Goal: Information Seeking & Learning: Learn about a topic

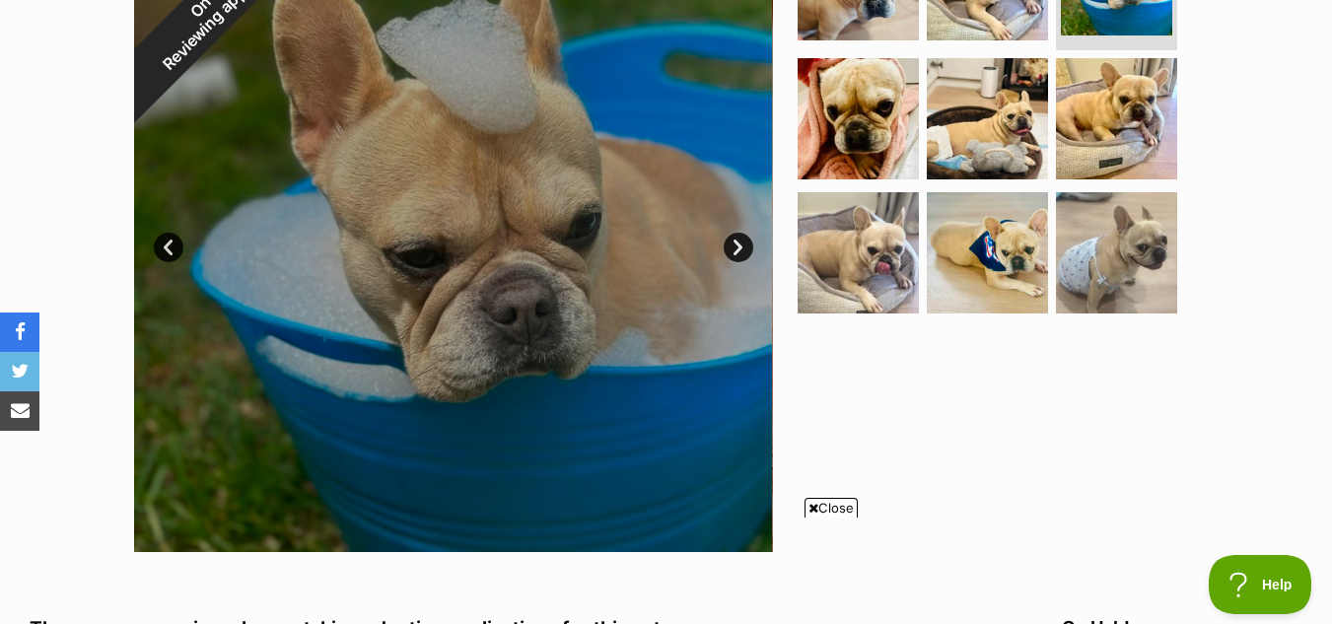
click at [739, 245] on link "Next" at bounding box center [739, 248] width 30 height 30
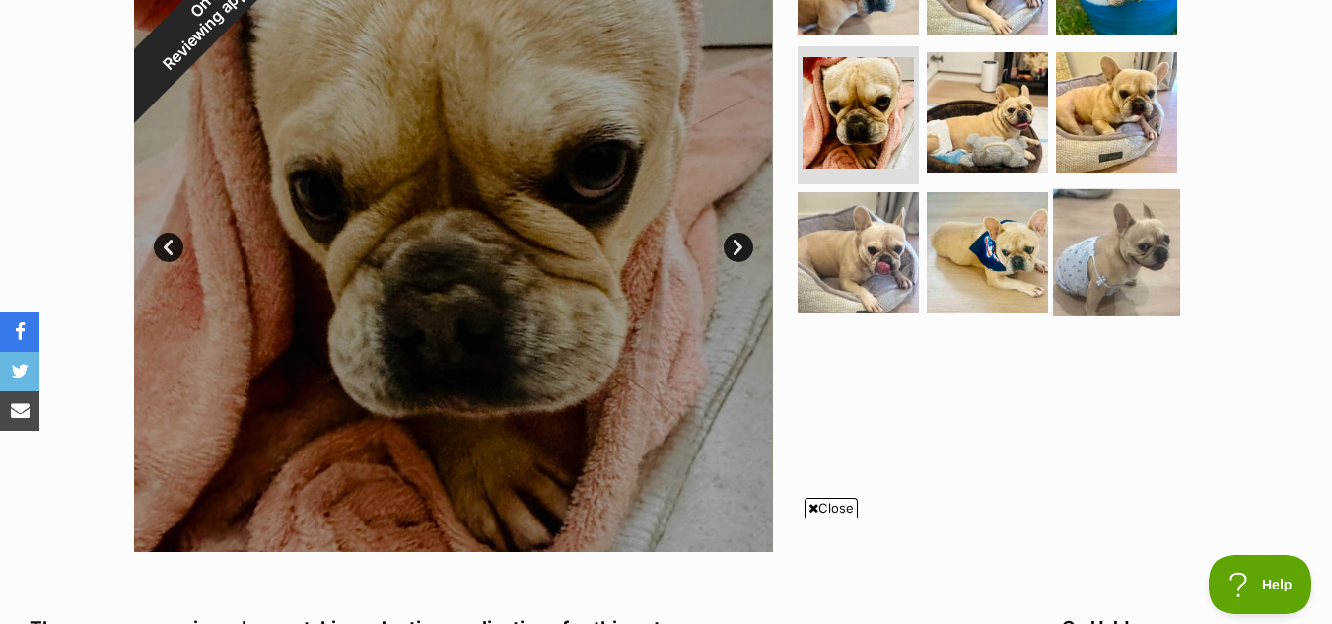
click at [1138, 217] on img at bounding box center [1116, 252] width 127 height 127
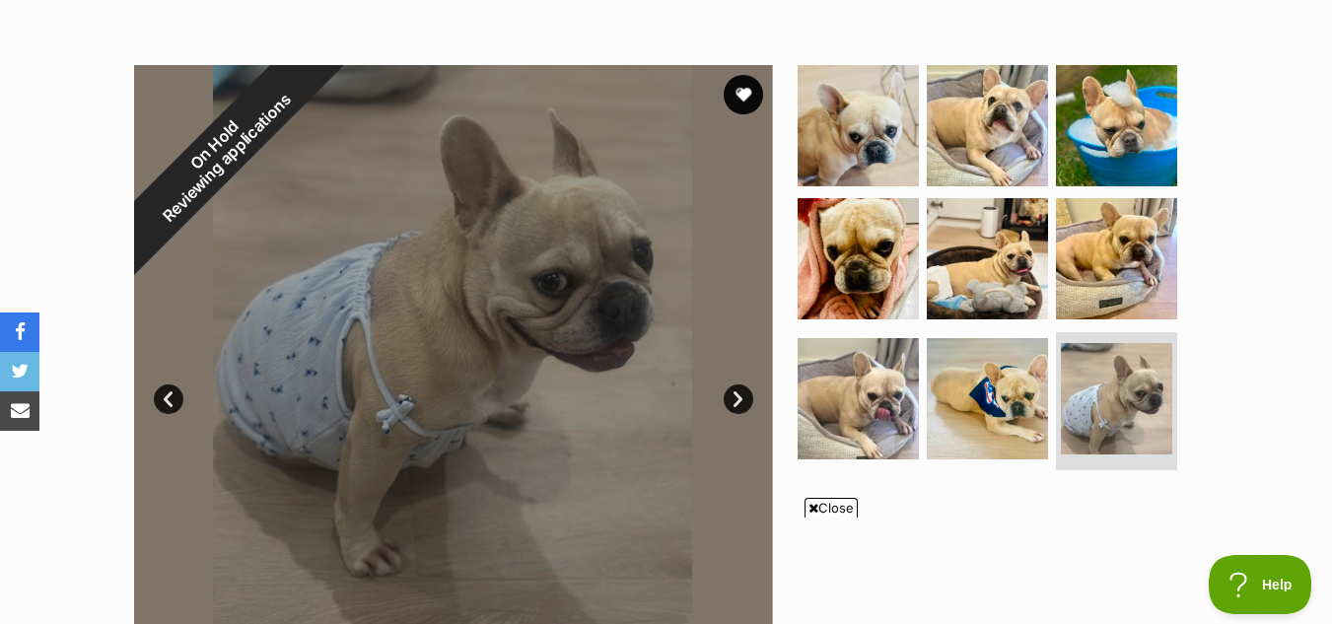
scroll to position [338, 0]
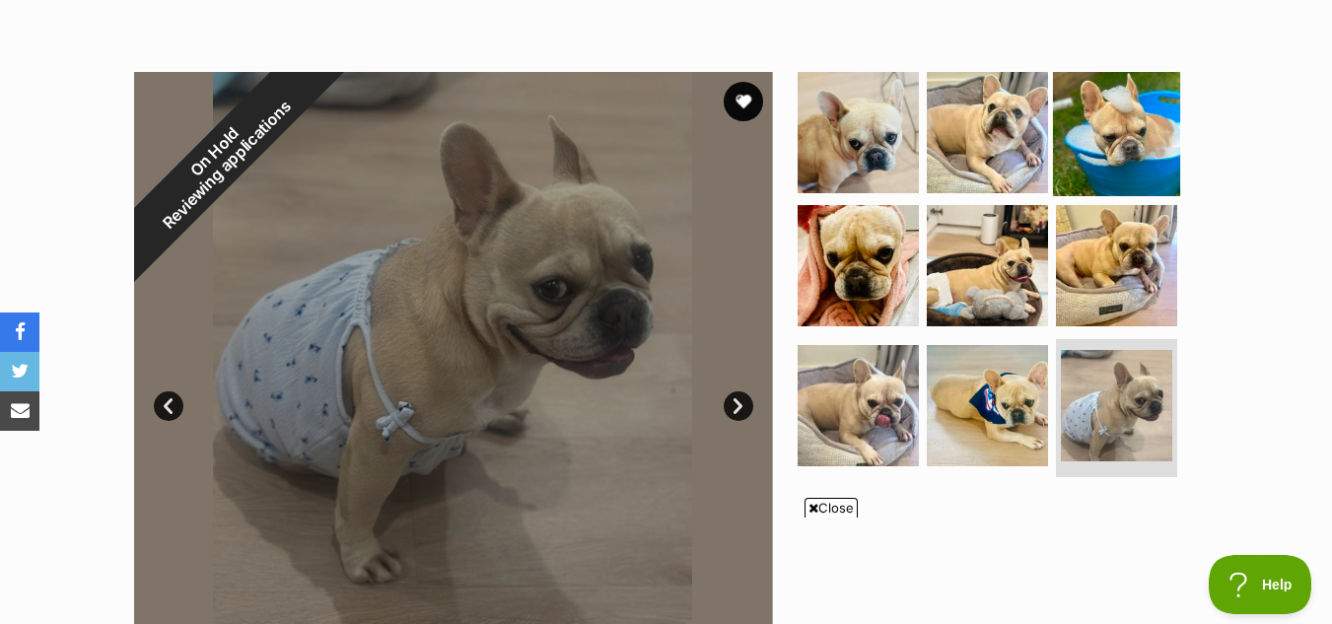
click at [1138, 120] on img at bounding box center [1116, 131] width 127 height 127
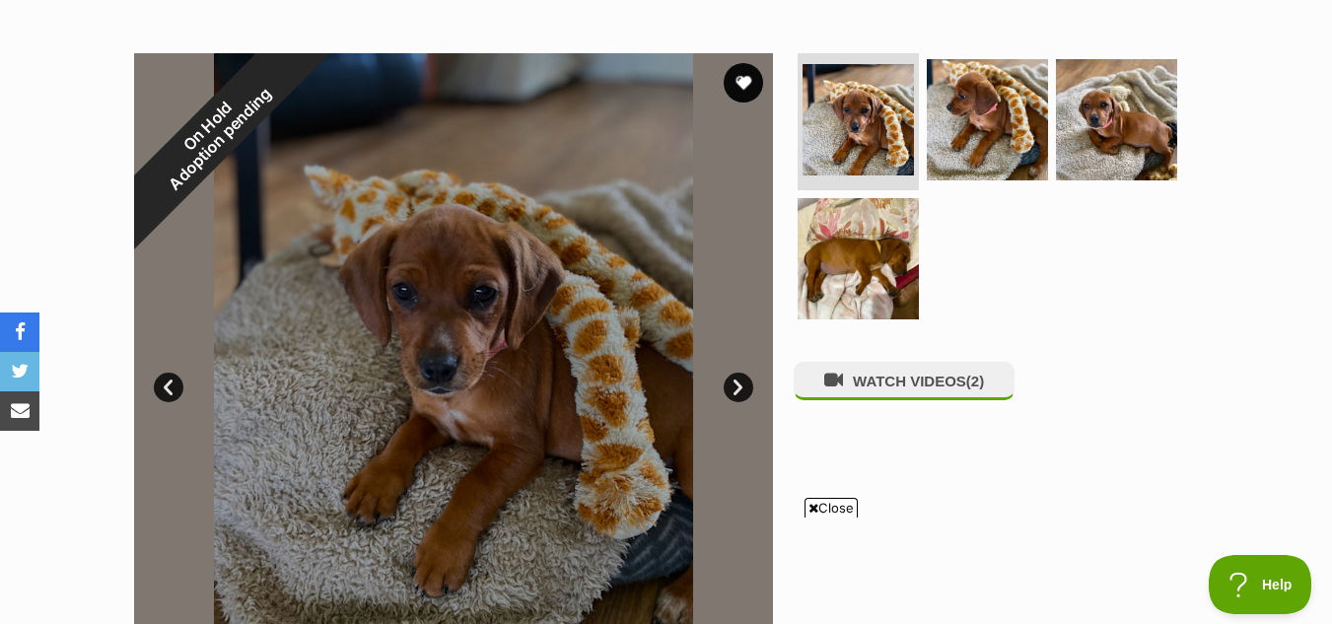
click at [529, 331] on div at bounding box center [453, 372] width 639 height 639
click at [483, 285] on div at bounding box center [453, 372] width 639 height 639
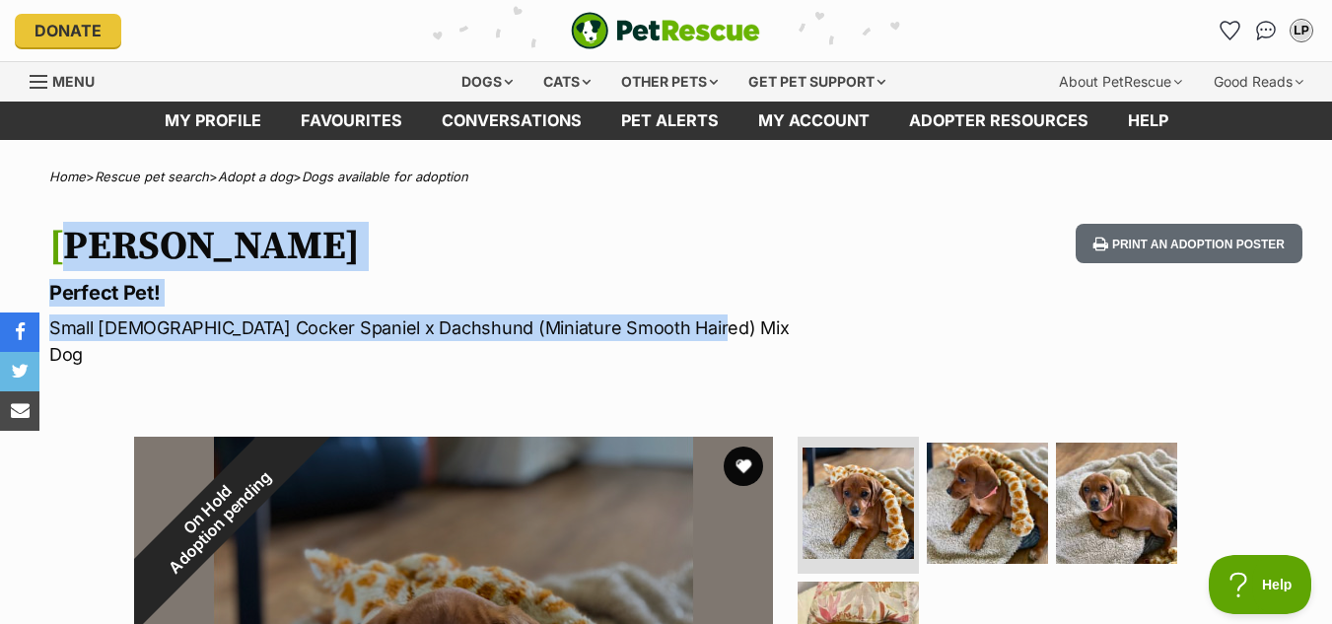
drag, startPoint x: 55, startPoint y: 240, endPoint x: 690, endPoint y: 330, distance: 641.5
click at [690, 330] on hgroup "Goldie Perfect Pet! Small Female Cocker Spaniel x Dachshund (Miniature Smooth H…" at bounding box center [431, 296] width 764 height 144
copy hgroup "Goldie Perfect Pet! Small Female Cocker Spaniel x Dachshund (Miniature Smooth H…"
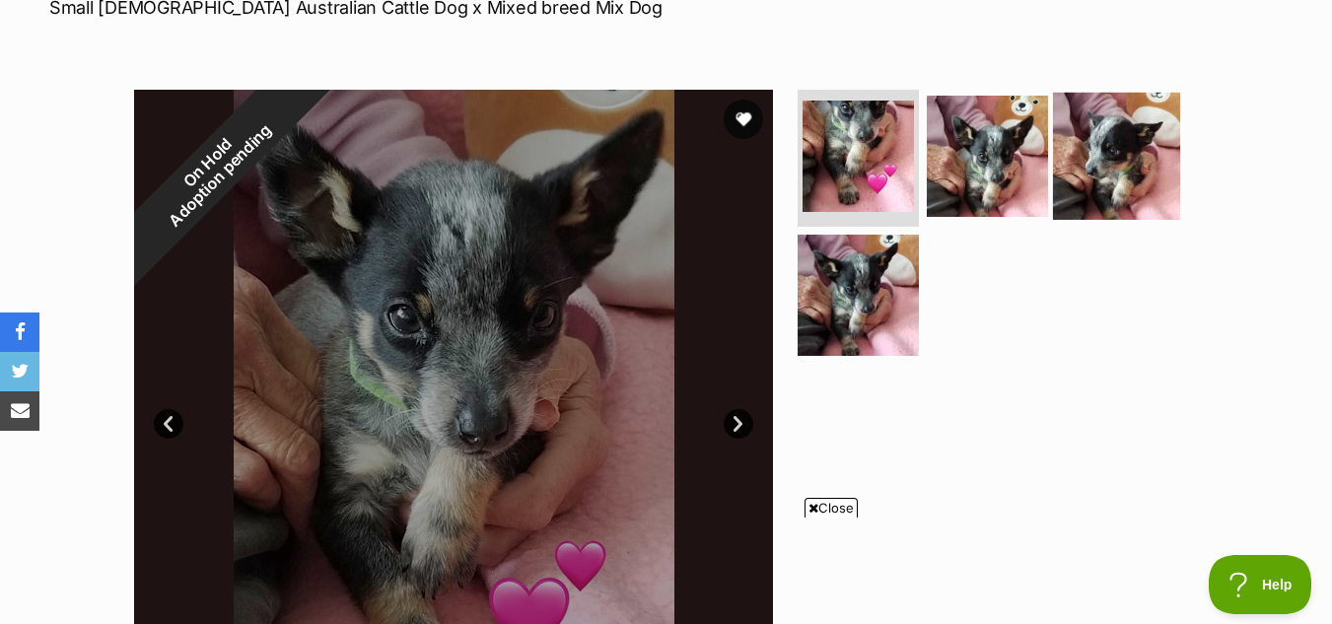
click at [1115, 155] on img at bounding box center [1116, 155] width 127 height 127
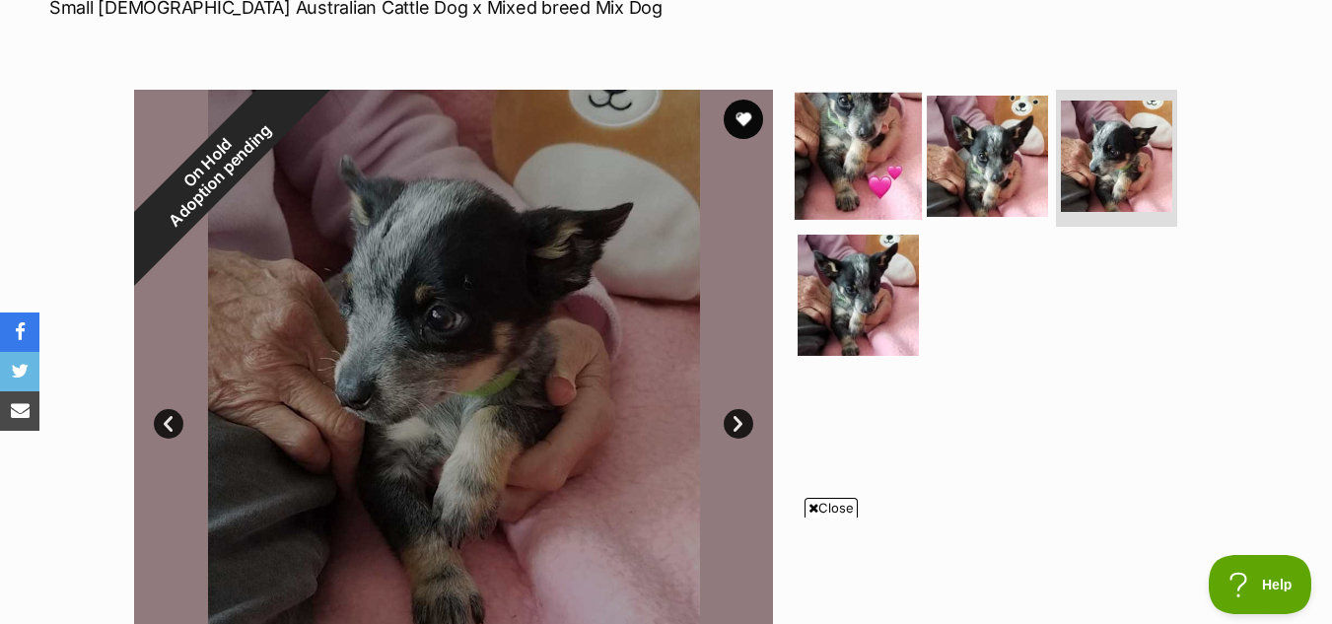
click at [875, 153] on img at bounding box center [858, 155] width 127 height 127
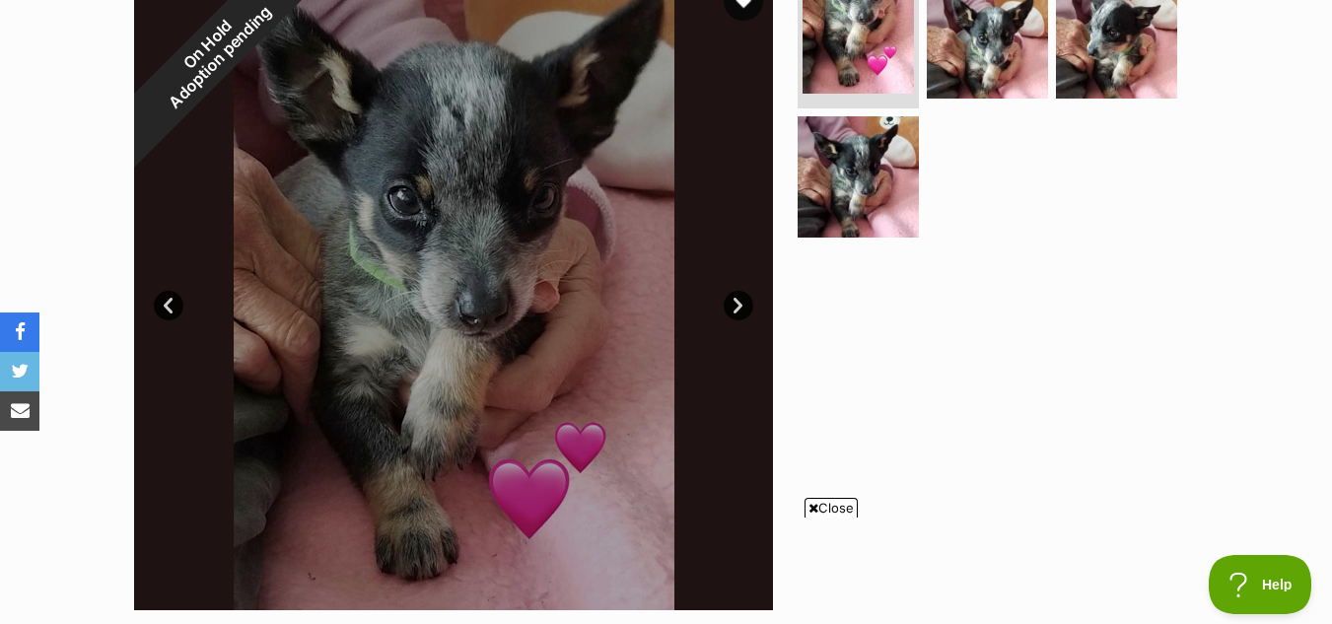
scroll to position [478, 0]
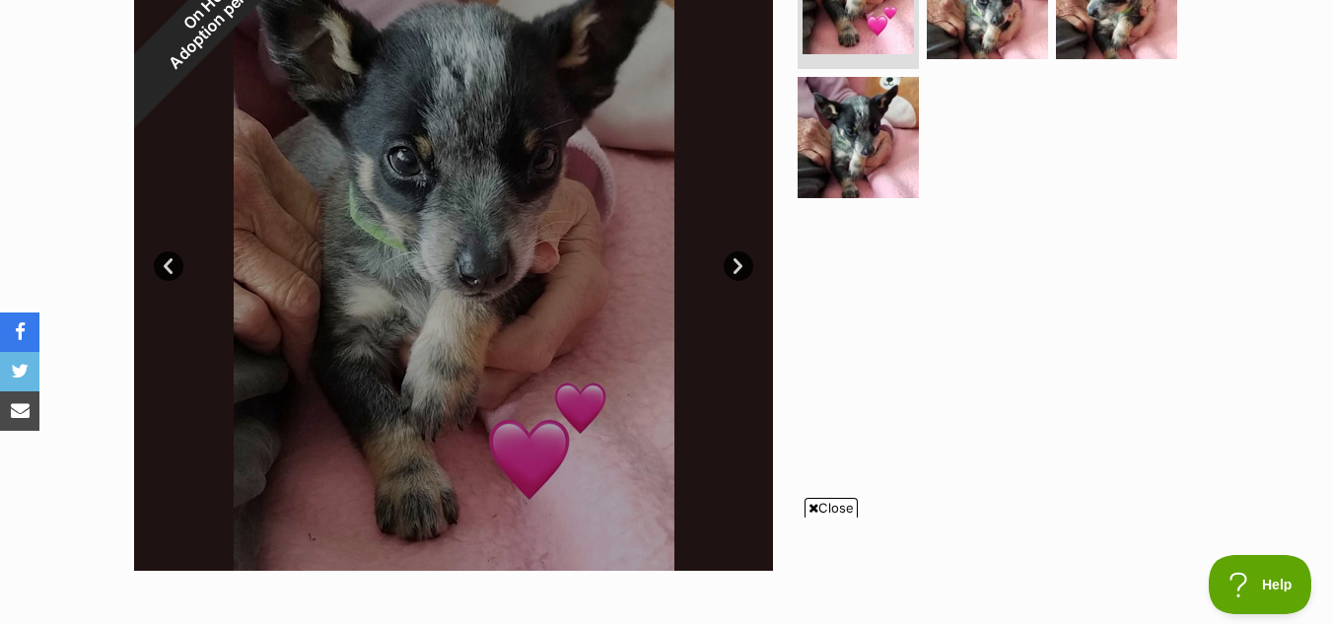
click at [832, 503] on span "Close" at bounding box center [831, 508] width 53 height 20
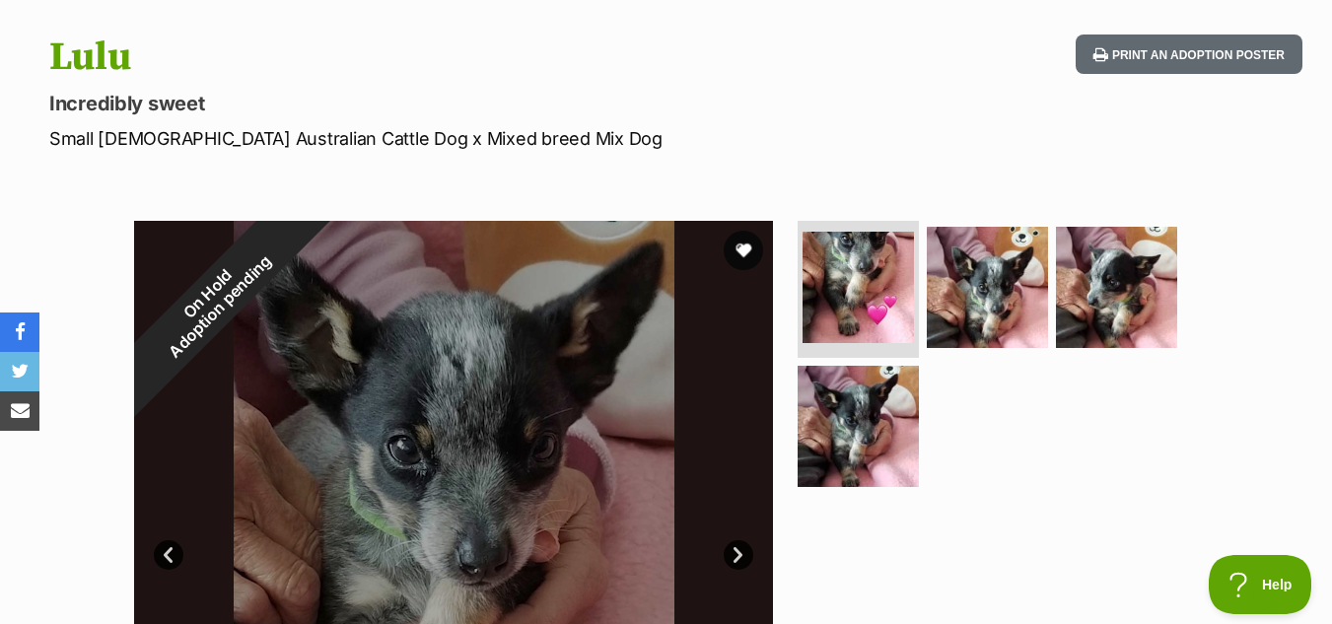
scroll to position [146, 0]
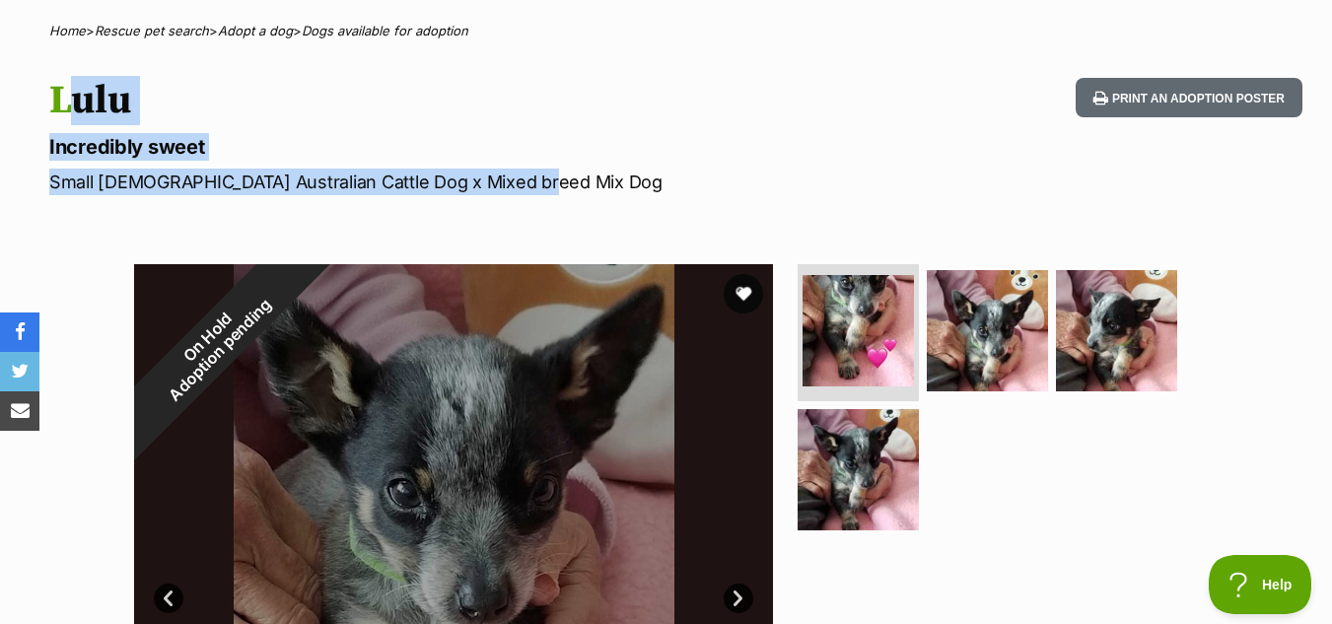
drag, startPoint x: 41, startPoint y: 96, endPoint x: 546, endPoint y: 182, distance: 512.3
click at [546, 182] on div "Lulu Incredibly sweet Small Female Australian Cattle Dog x Mixed breed Mix Dog …" at bounding box center [666, 136] width 1332 height 117
copy hgroup "Lulu Incredibly sweet Small Female Australian Cattle Dog x Mixed breed Mix Dog"
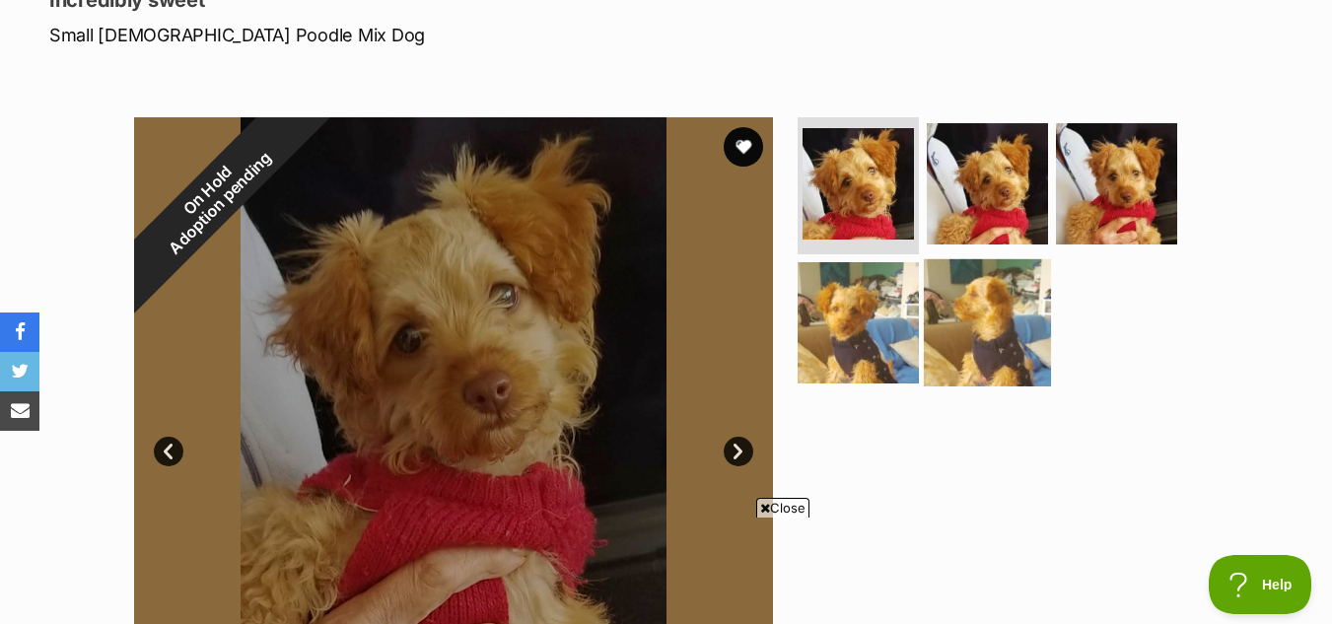
click at [967, 302] on img at bounding box center [987, 322] width 127 height 127
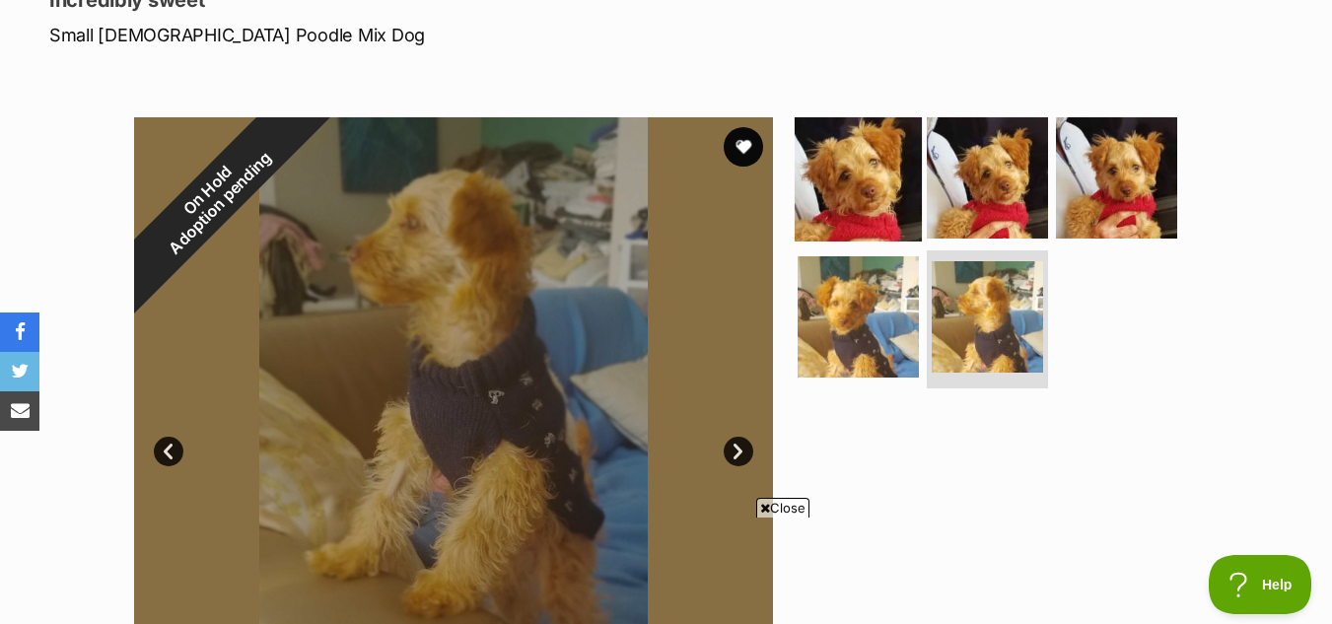
click at [868, 198] on img at bounding box center [858, 176] width 127 height 127
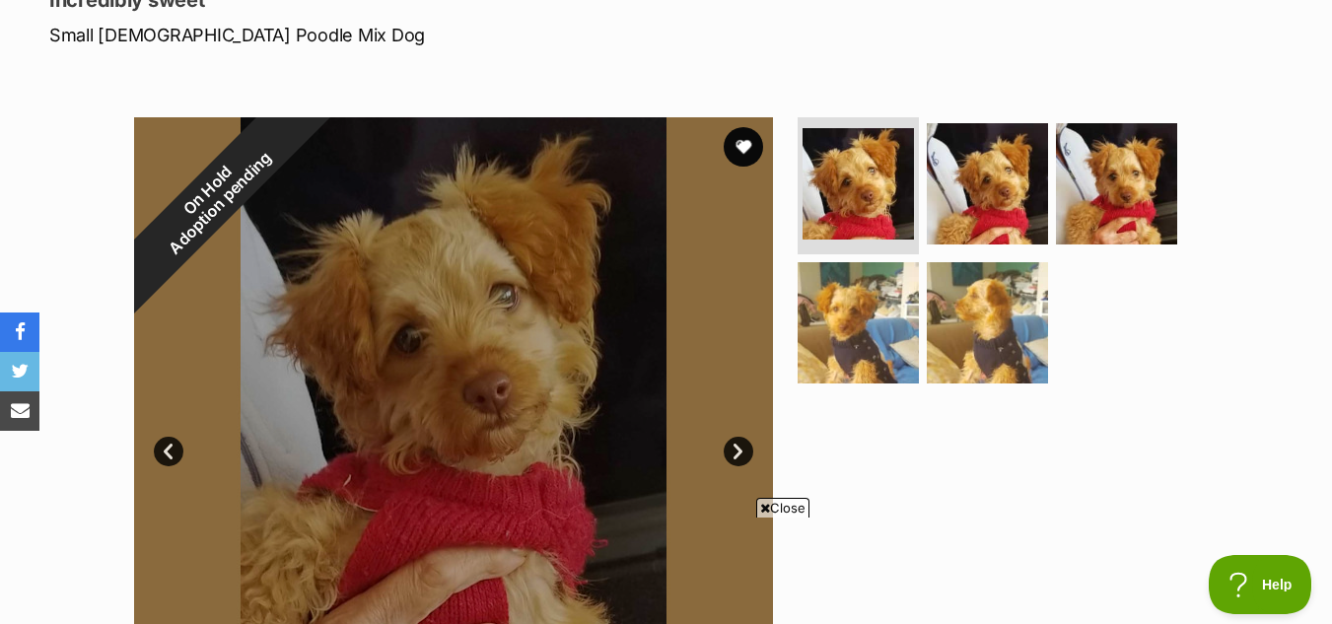
click at [768, 511] on span "Close" at bounding box center [782, 508] width 53 height 20
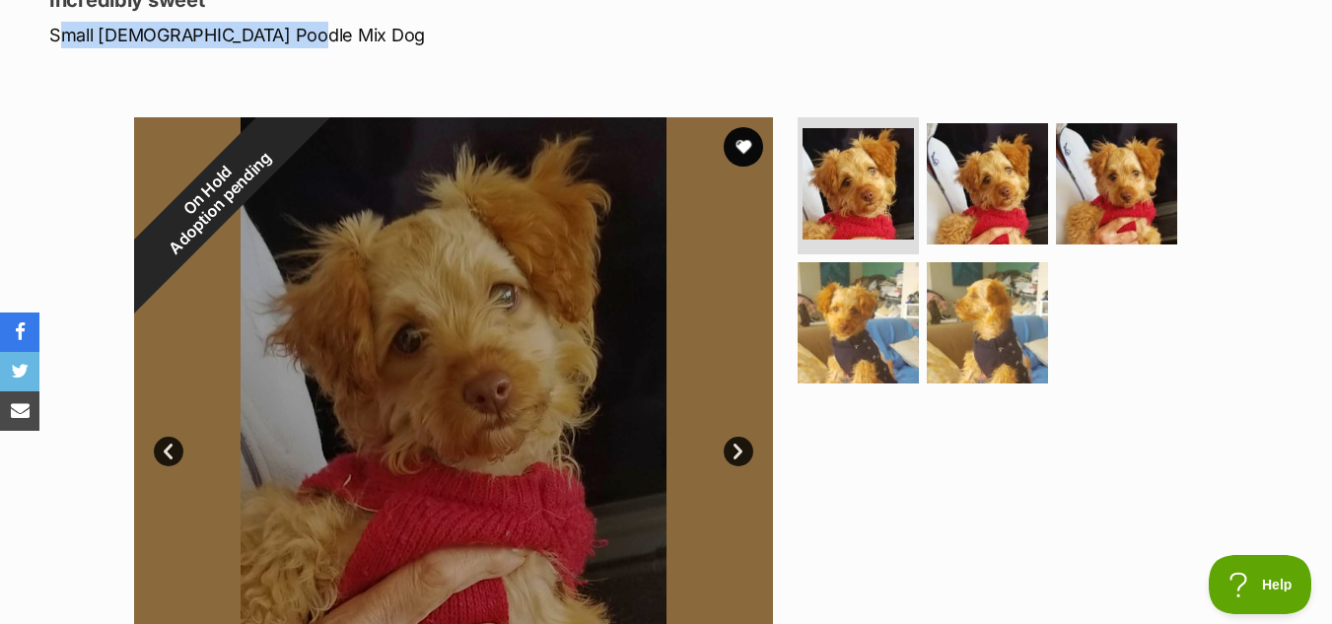
drag, startPoint x: 32, startPoint y: 19, endPoint x: 304, endPoint y: 45, distance: 273.5
copy p "Small Female Poodle Mix Dog"
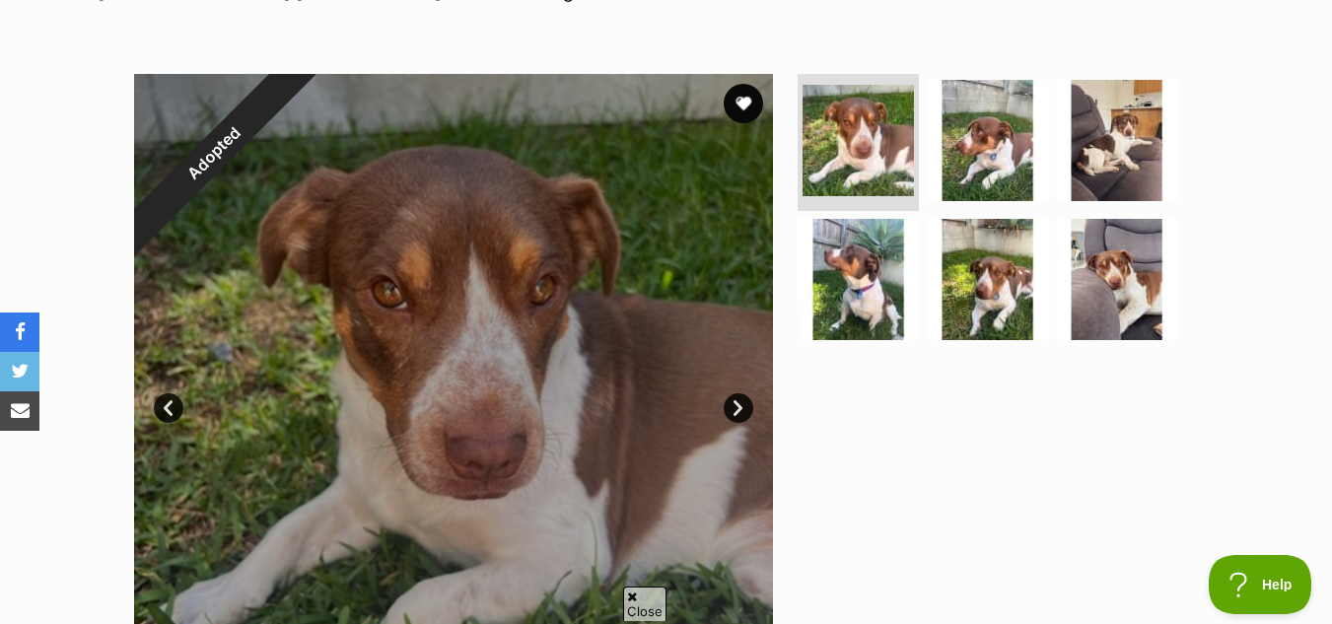
click at [1117, 270] on img at bounding box center [1116, 279] width 127 height 127
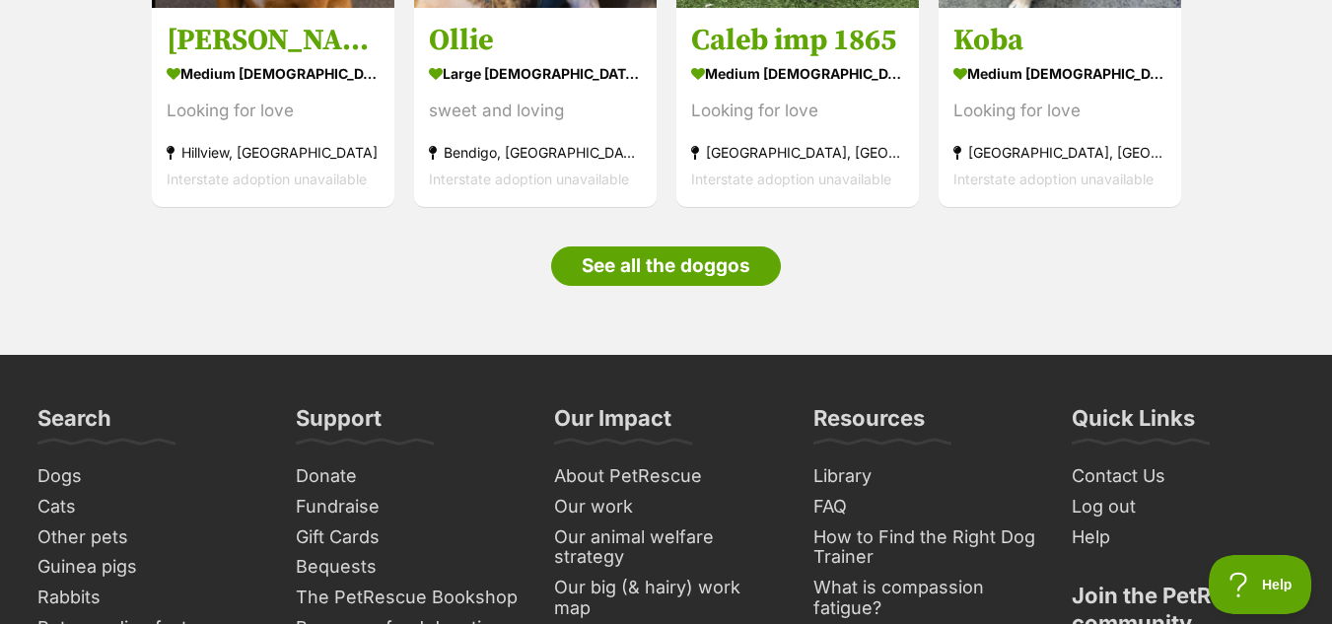
scroll to position [1340, 0]
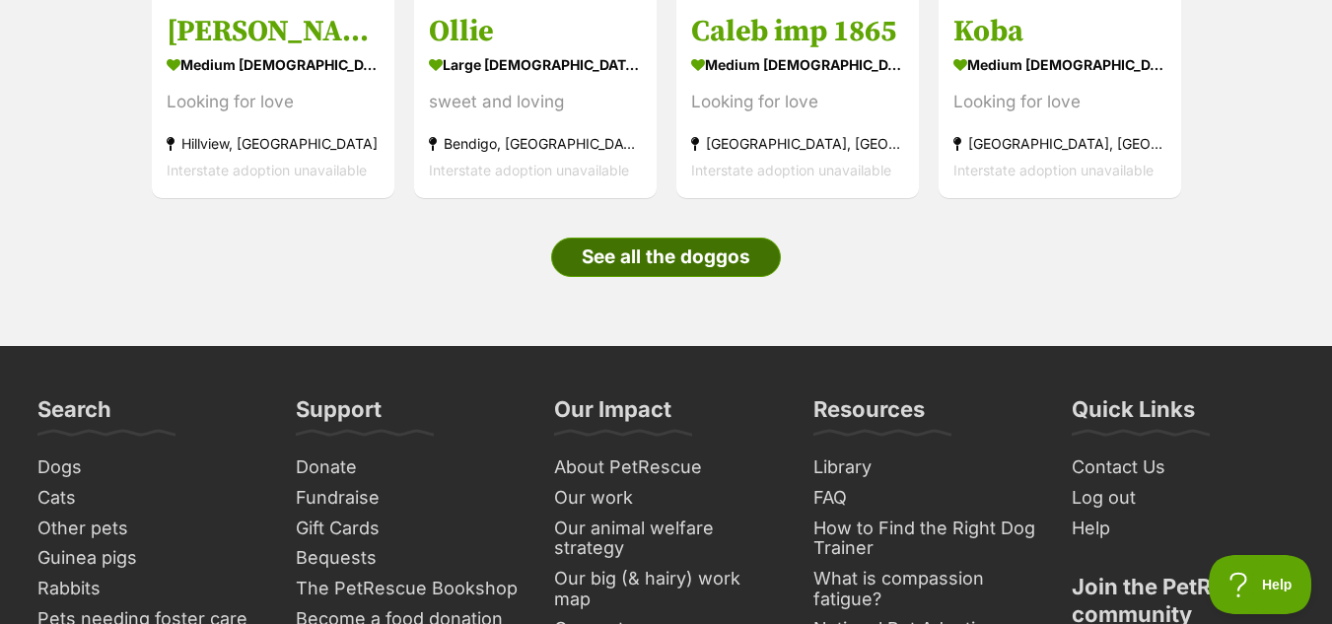
click at [628, 256] on link "See all the doggos" at bounding box center [666, 257] width 230 height 39
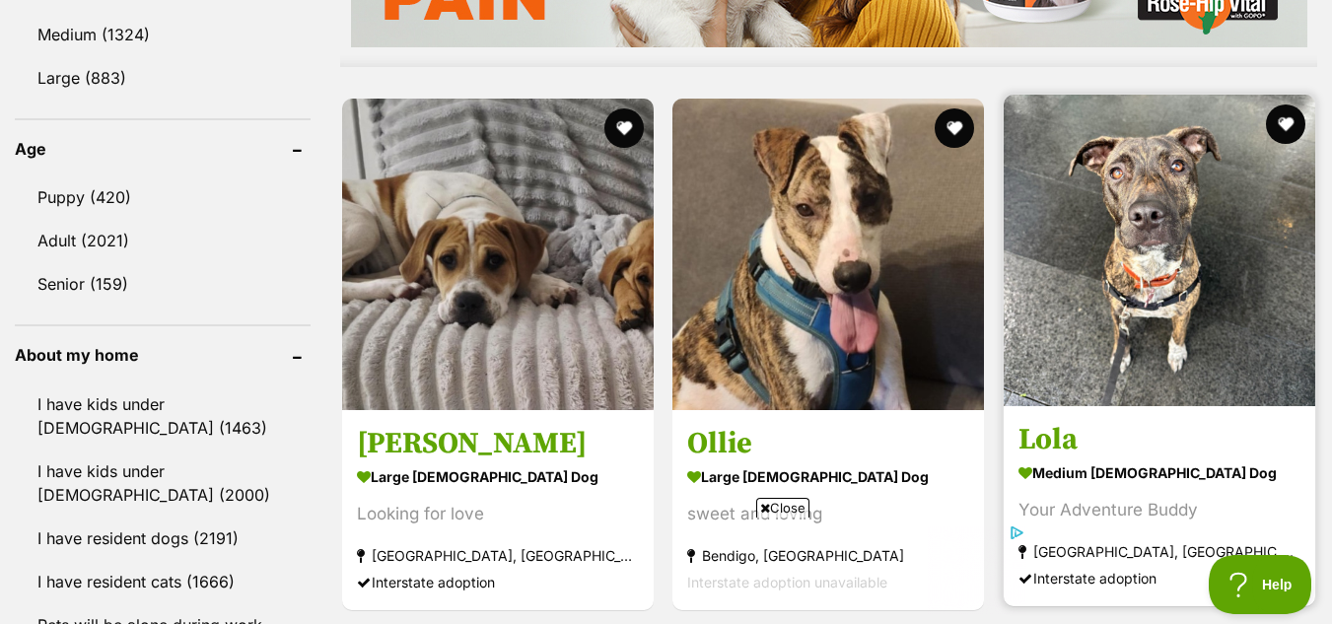
scroll to position [1964, 0]
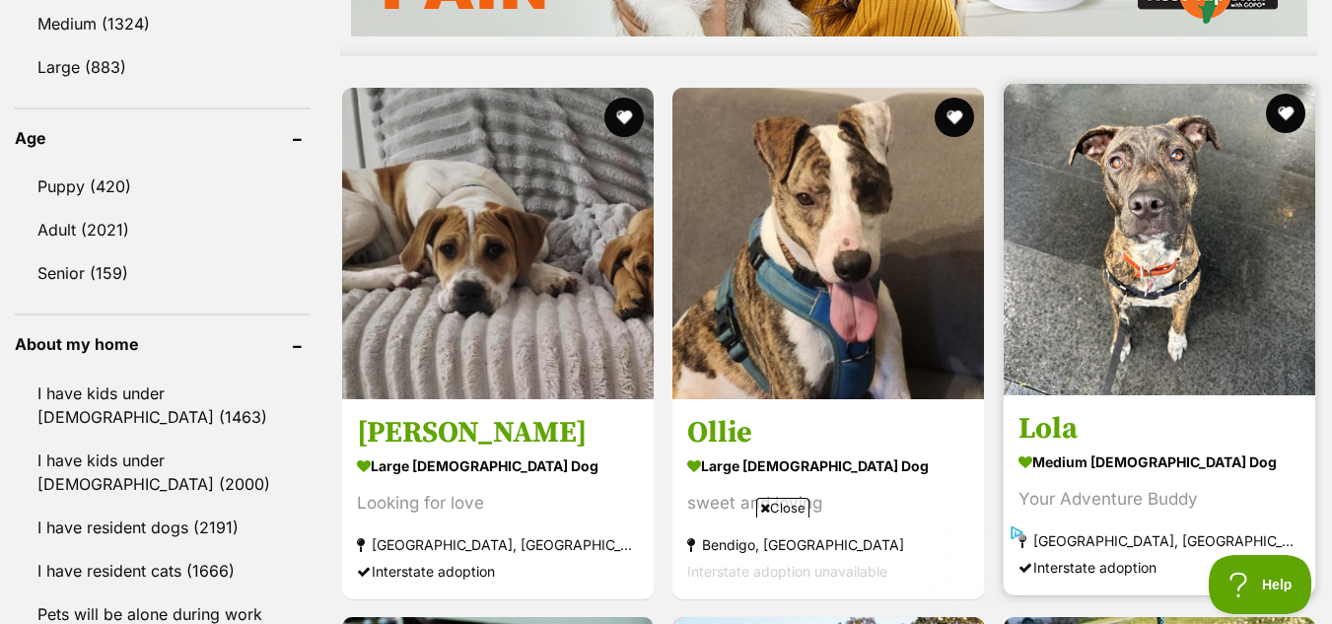
drag, startPoint x: 1343, startPoint y: 42, endPoint x: 1315, endPoint y: 198, distance: 158.2
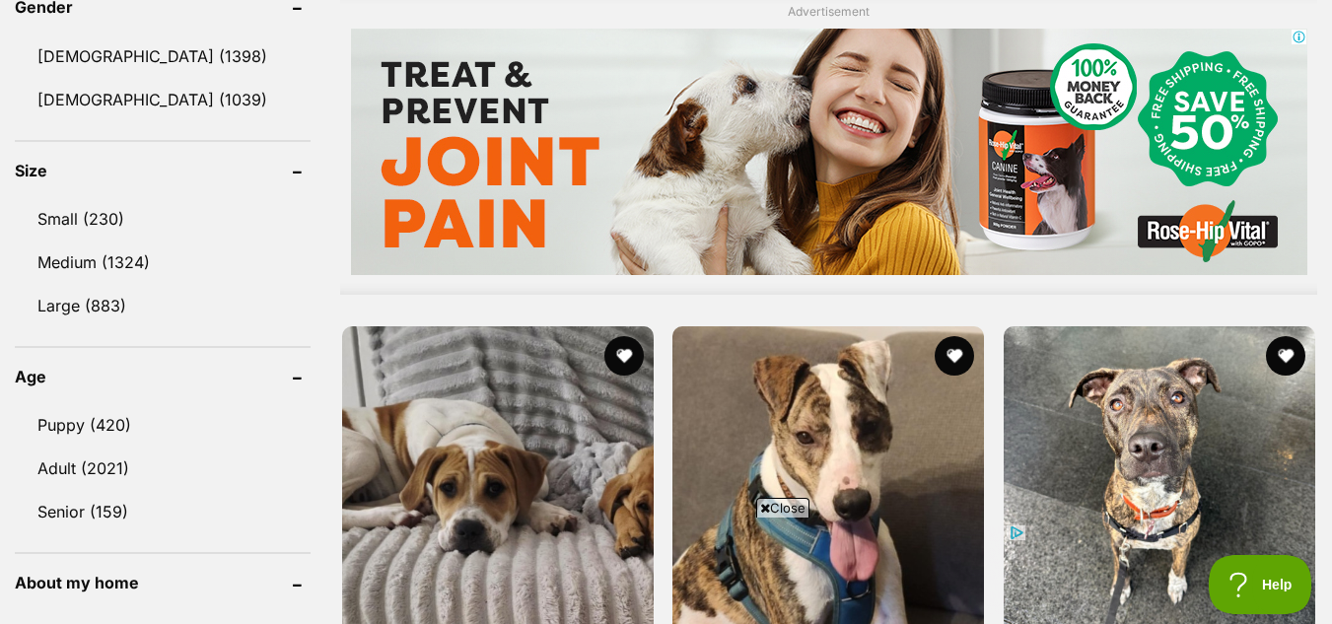
scroll to position [1661, 0]
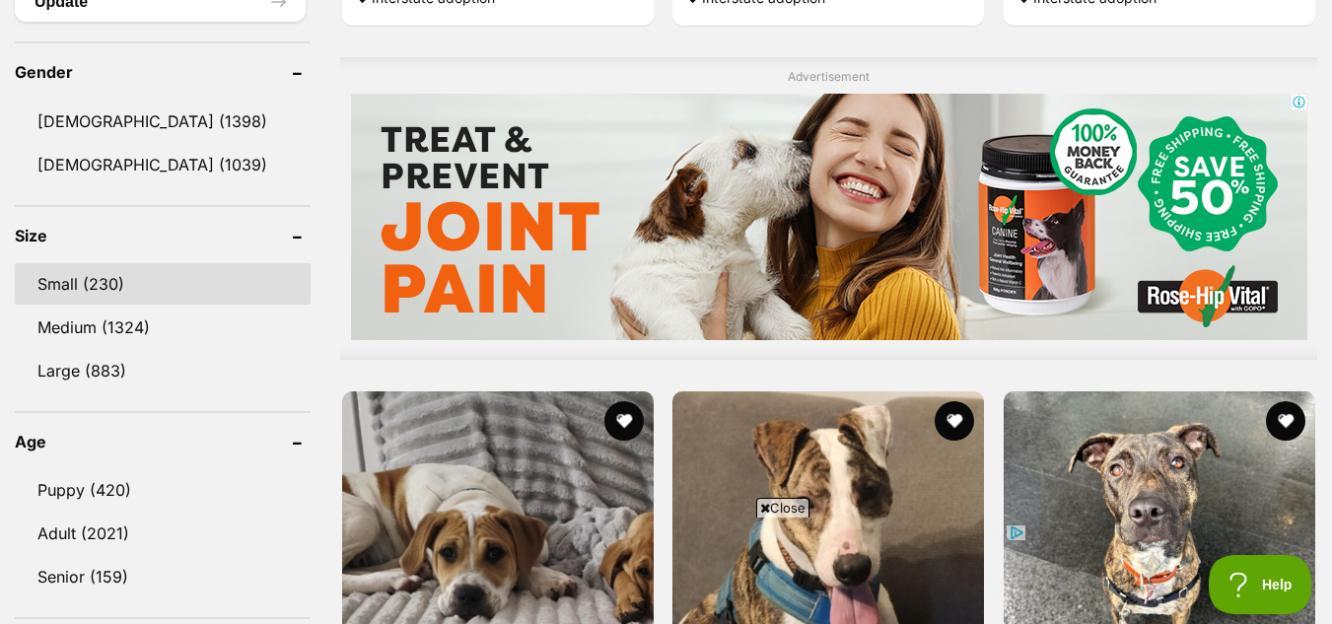
click at [67, 284] on link "Small (230)" at bounding box center [163, 283] width 296 height 41
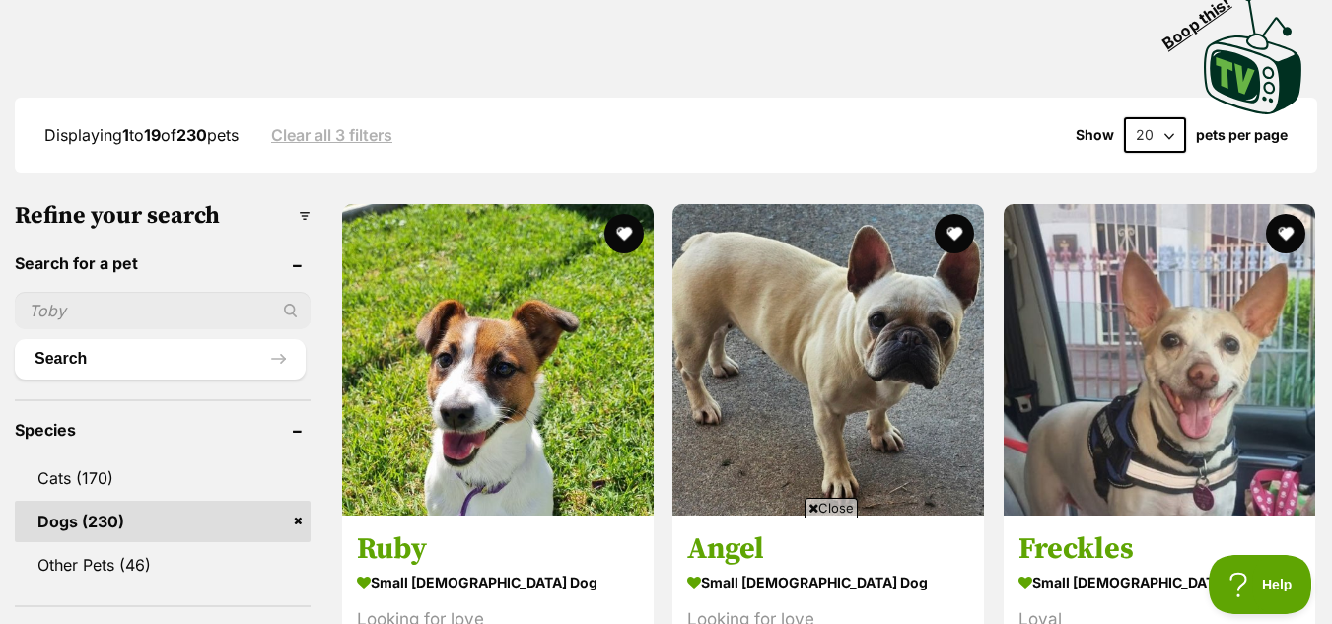
drag, startPoint x: 1341, startPoint y: 43, endPoint x: 1345, endPoint y: 97, distance: 53.4
click at [835, 506] on span "Close" at bounding box center [831, 508] width 53 height 20
drag, startPoint x: 1329, startPoint y: 76, endPoint x: 1330, endPoint y: 131, distance: 55.2
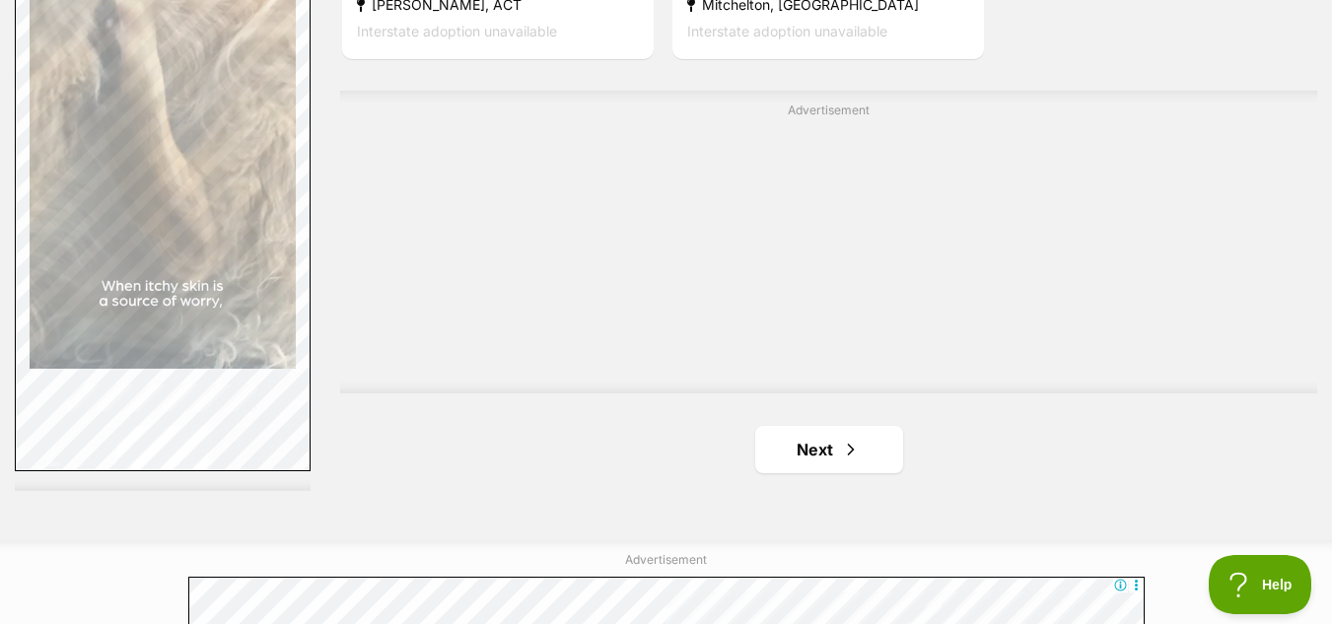
scroll to position [4795, 0]
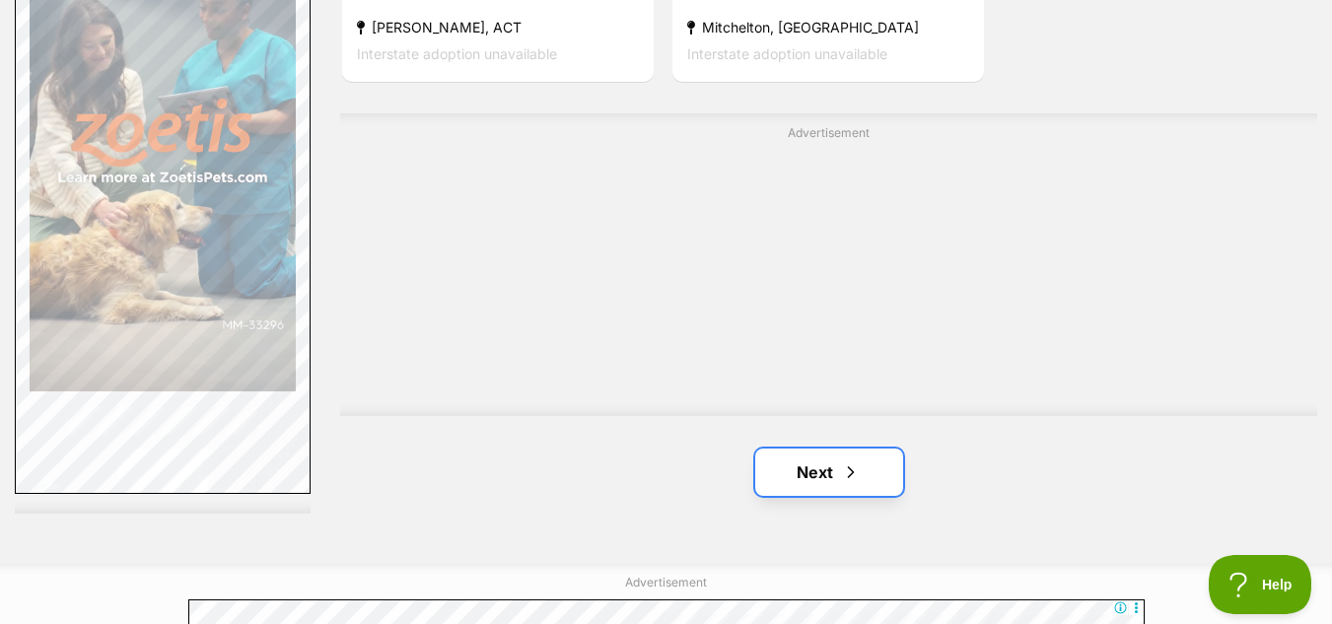
click at [817, 473] on link "Next" at bounding box center [829, 472] width 148 height 47
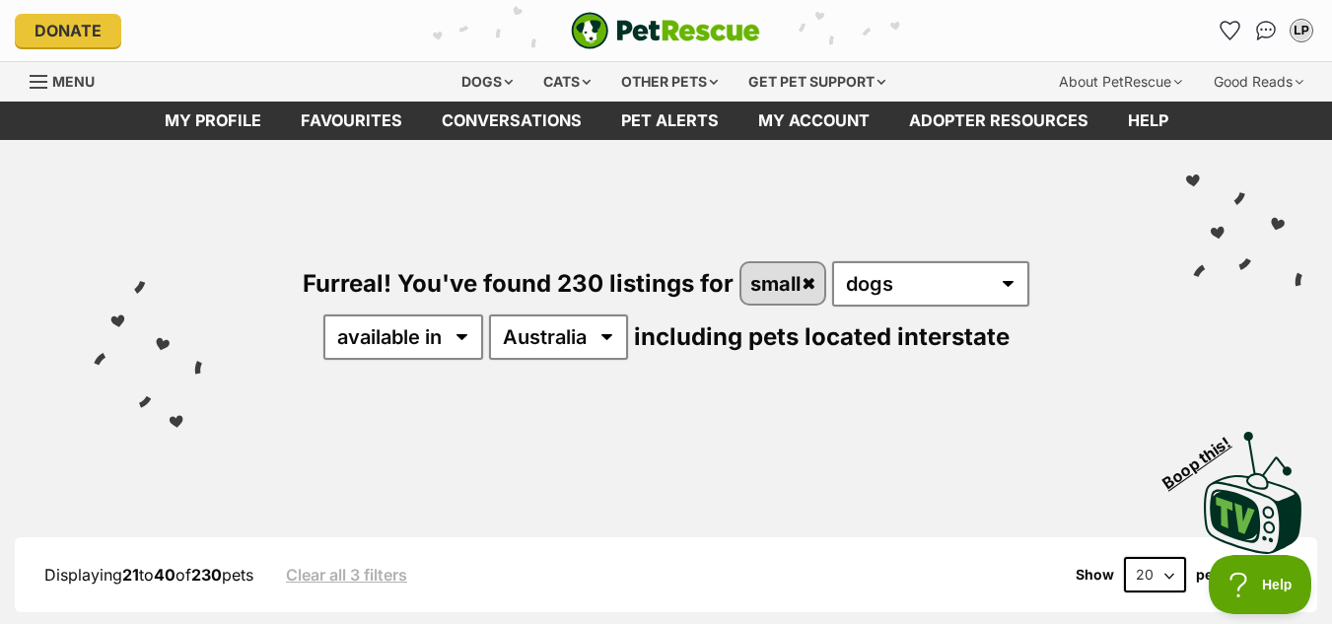
drag, startPoint x: 1339, startPoint y: 66, endPoint x: 1343, endPoint y: -86, distance: 151.9
